Goal: Information Seeking & Learning: Check status

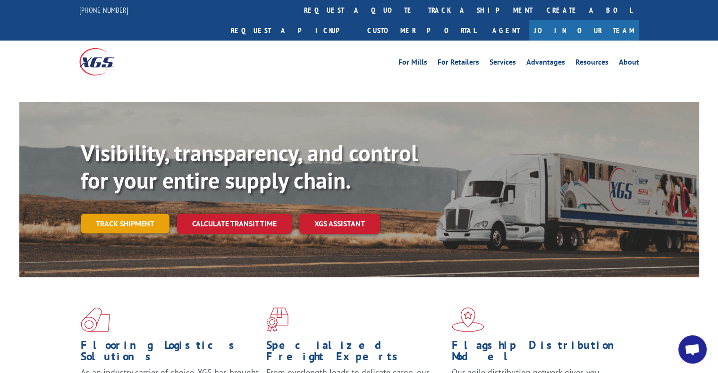
click at [126, 214] on link "Track shipment" at bounding box center [125, 224] width 89 height 20
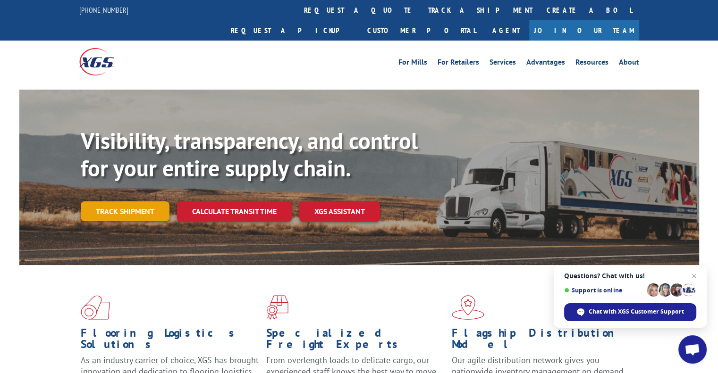
click at [117, 202] on link "Track shipment" at bounding box center [125, 212] width 89 height 20
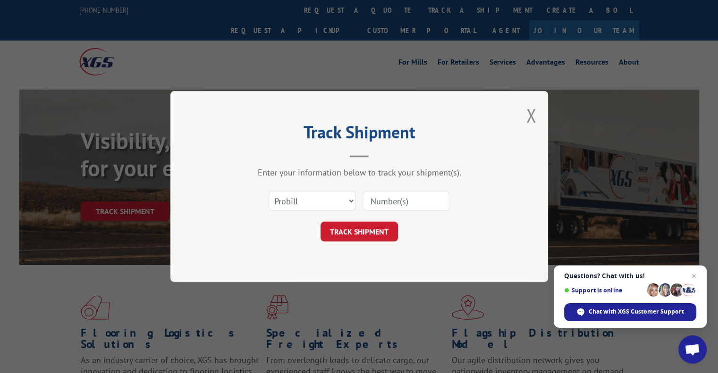
click at [387, 201] on input at bounding box center [406, 201] width 87 height 20
click at [351, 198] on select "Select category... Probill BOL PO" at bounding box center [312, 201] width 87 height 20
click at [416, 200] on input at bounding box center [406, 201] width 87 height 20
paste input "YK9HXN6699VPABD"
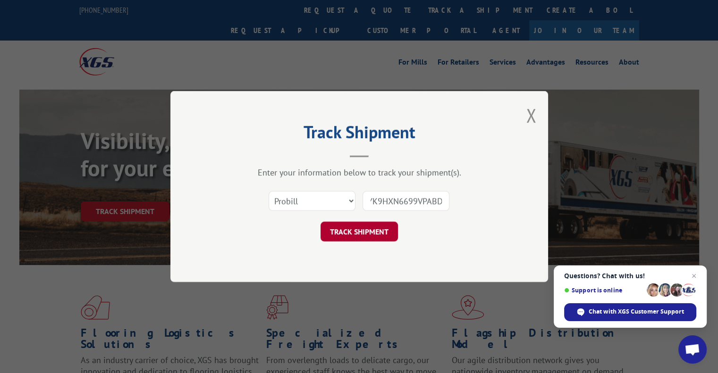
type input "YK9HXN6699VPABD"
click at [355, 232] on button "TRACK SHIPMENT" at bounding box center [359, 232] width 77 height 20
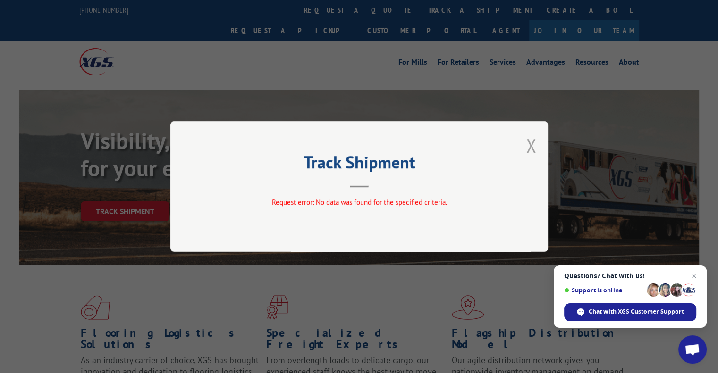
click at [532, 147] on button "Close modal" at bounding box center [531, 145] width 10 height 25
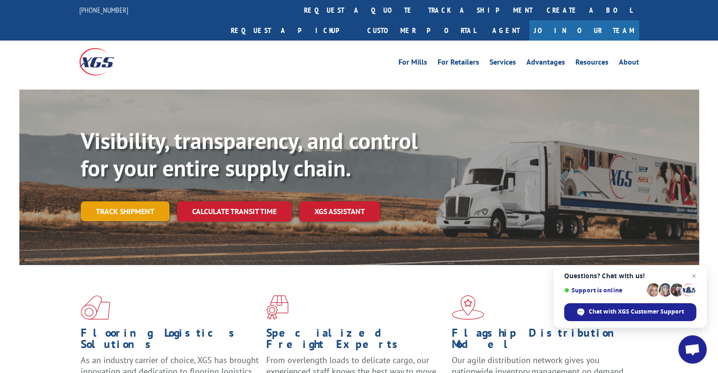
click at [124, 202] on link "Track shipment" at bounding box center [125, 212] width 89 height 20
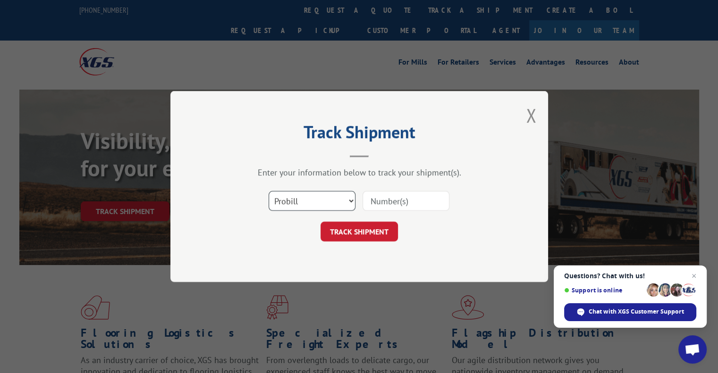
click at [317, 208] on select "Select category... Probill BOL PO" at bounding box center [312, 201] width 87 height 20
select select "po"
click at [269, 191] on select "Select category... Probill BOL PO" at bounding box center [312, 201] width 87 height 20
click at [387, 200] on input at bounding box center [406, 201] width 87 height 20
paste input "YK9HXN6699VPABD"
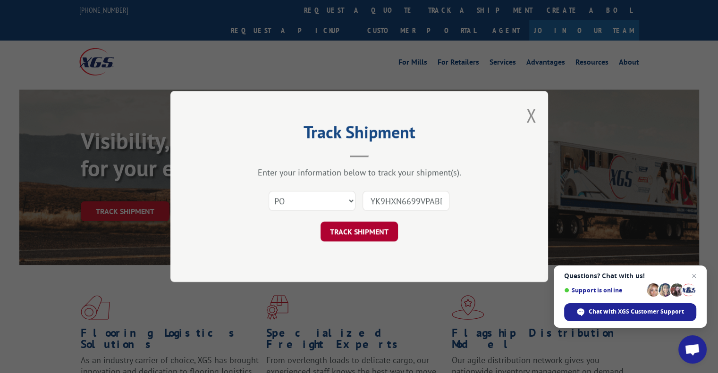
scroll to position [0, 3]
type input "YK9HXN6699VPABD"
click at [372, 227] on button "TRACK SHIPMENT" at bounding box center [359, 232] width 77 height 20
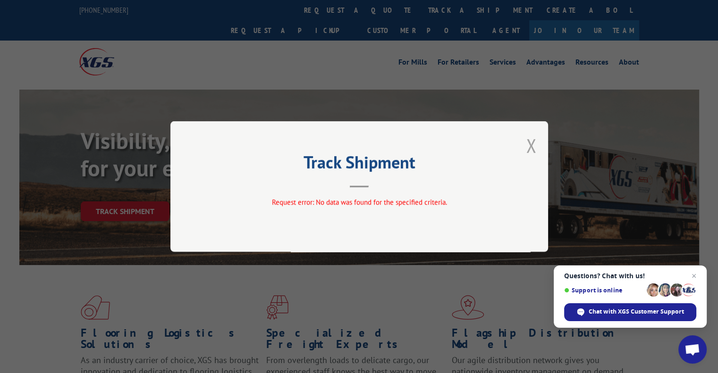
click at [533, 143] on button "Close modal" at bounding box center [531, 145] width 10 height 25
